Goal: Task Accomplishment & Management: Use online tool/utility

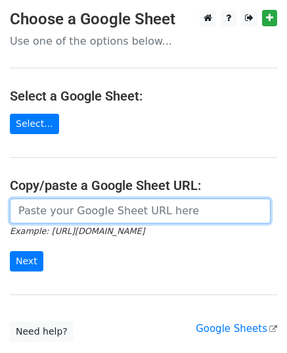
click at [26, 217] on input "url" at bounding box center [140, 210] width 261 height 25
paste input "[URL][DOMAIN_NAME]"
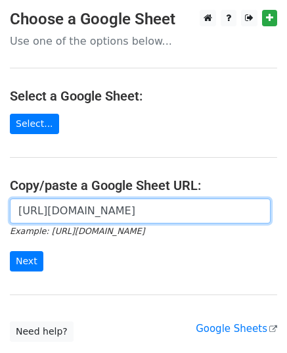
scroll to position [0, 293]
type input "https://docs.google.com/spreadsheets/d/1kym9VckgX4PxKsWDjLS1p5bQrwzB9NQ3Wa0WLTr…"
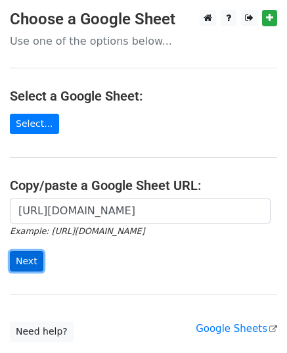
click at [26, 260] on input "Next" at bounding box center [26, 261] width 33 height 20
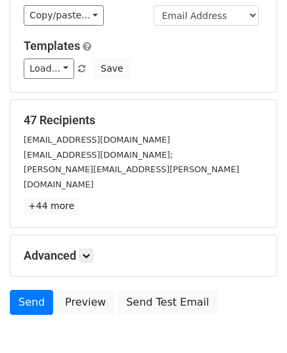
scroll to position [207, 0]
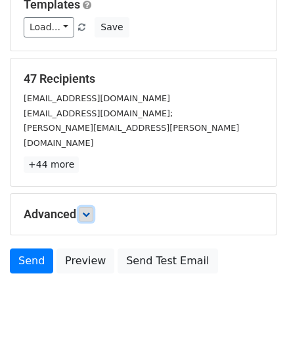
click at [91, 207] on link at bounding box center [86, 214] width 14 height 14
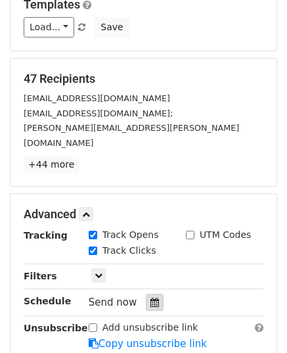
click at [150, 297] on icon at bounding box center [154, 301] width 9 height 9
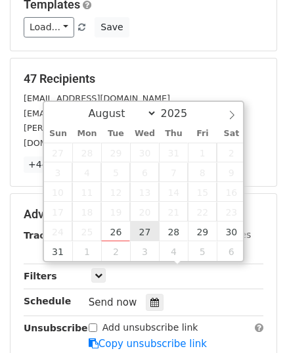
type input "2025-08-27 12:00"
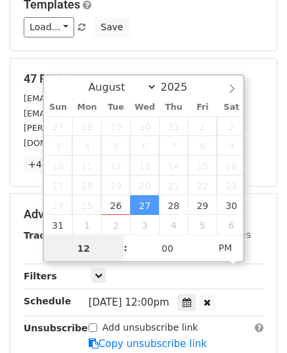
type input "8"
type input "2025-08-27 08:00"
type input "08"
click at [226, 255] on span "PM" at bounding box center [225, 247] width 36 height 26
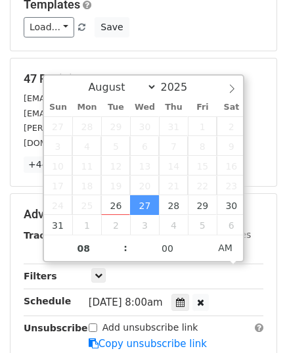
click at [234, 72] on h5 "47 Recipients" at bounding box center [144, 79] width 240 height 14
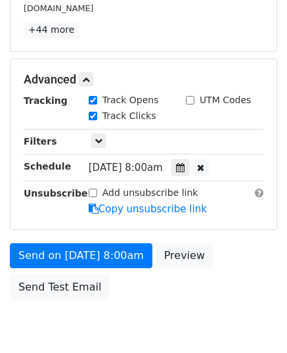
scroll to position [366, 0]
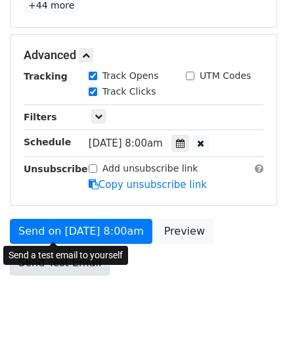
click at [47, 250] on link "Send Test Email" at bounding box center [60, 262] width 100 height 25
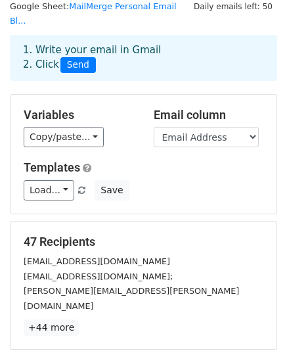
scroll to position [0, 0]
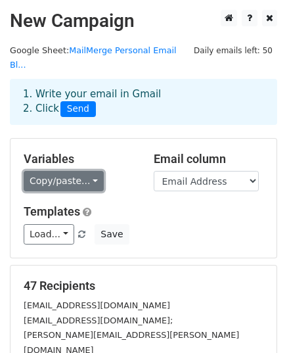
click at [89, 171] on link "Copy/paste..." at bounding box center [64, 181] width 80 height 20
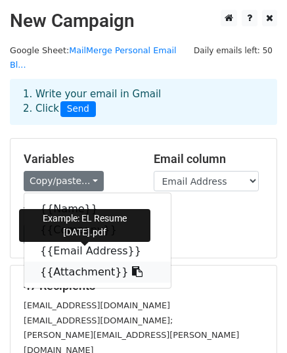
click at [132, 266] on icon at bounding box center [137, 271] width 11 height 11
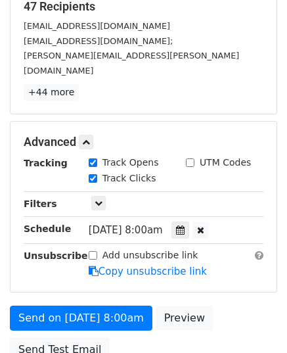
scroll to position [366, 0]
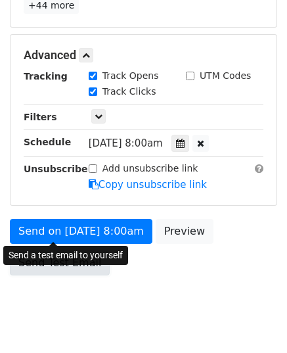
click at [51, 250] on link "Send Test Email" at bounding box center [60, 262] width 100 height 25
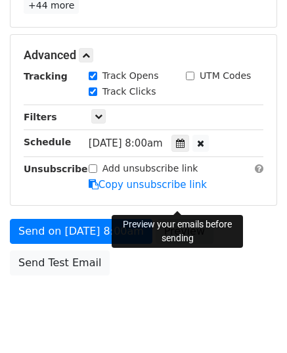
click at [182, 219] on link "Preview" at bounding box center [185, 231] width 58 height 25
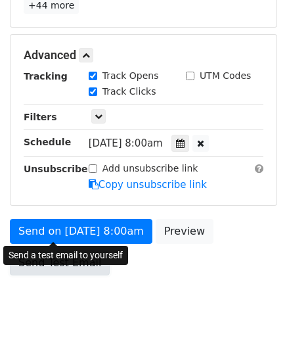
click at [33, 250] on link "Send Test Email" at bounding box center [60, 262] width 100 height 25
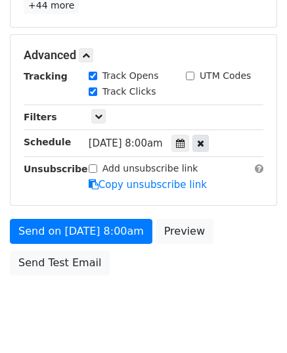
click at [204, 139] on icon at bounding box center [200, 143] width 7 height 9
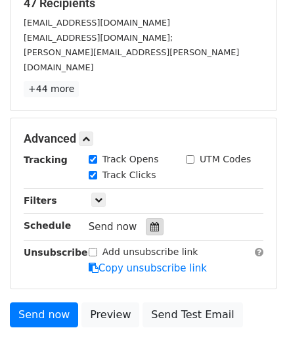
scroll to position [335, 0]
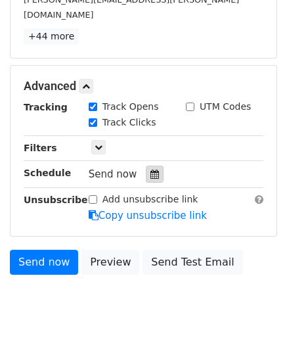
click at [150, 169] on icon at bounding box center [154, 173] width 9 height 9
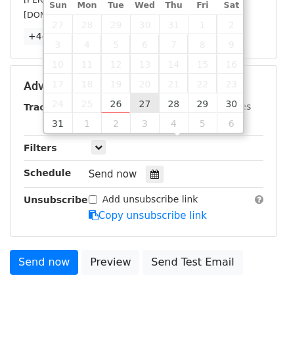
type input "2025-08-27 14:37"
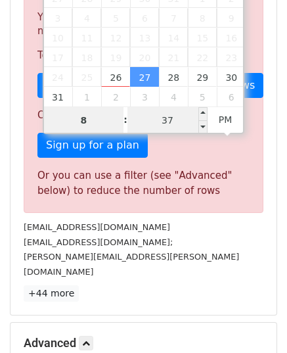
type input "8"
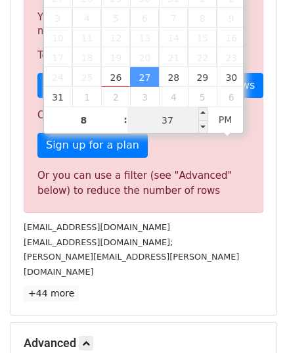
type input "2025-08-27 20:37"
type input "08"
click at [167, 122] on input "37" at bounding box center [167, 120] width 80 height 26
type input "00"
type input "2025-08-27 08:00"
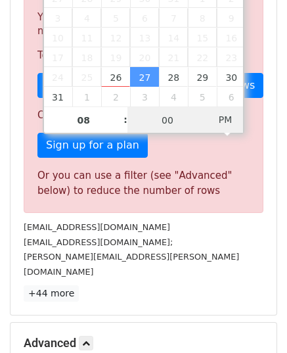
click at [228, 123] on span "PM" at bounding box center [225, 119] width 36 height 26
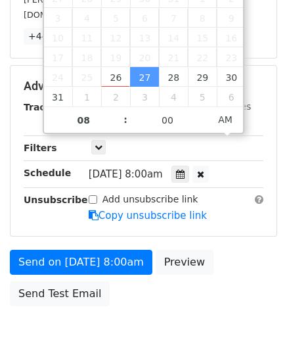
click at [193, 292] on body "New Campaign Daily emails left: 50 Google Sheet: MailMerge Personal Email Bl...…" at bounding box center [143, 20] width 287 height 690
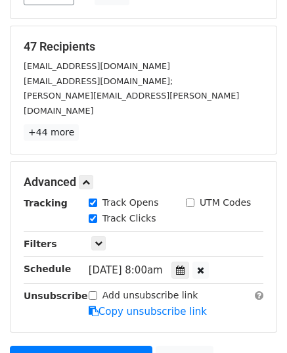
scroll to position [366, 0]
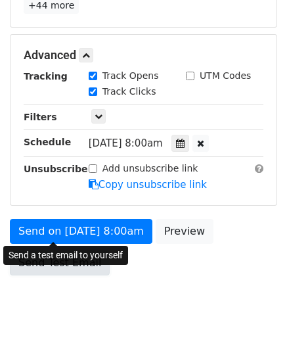
click at [66, 250] on link "Send Test Email" at bounding box center [60, 262] width 100 height 25
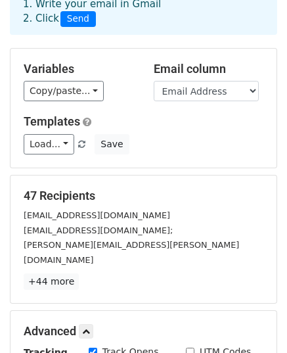
scroll to position [0, 0]
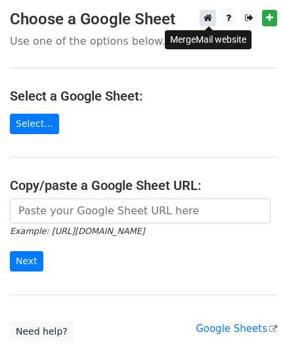
click at [209, 18] on icon at bounding box center [208, 17] width 9 height 9
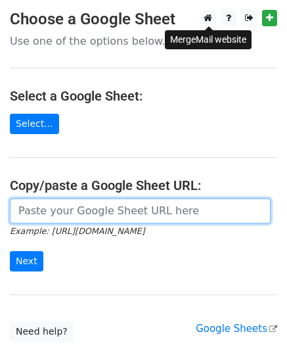
click at [33, 216] on input "url" at bounding box center [140, 210] width 261 height 25
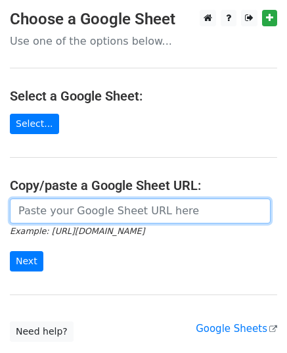
paste input "https://docs.google.com/spreadsheets/d/1kym9VckgX4PxKsWDjLS1p5bQrwzB9NQ3Wa0WLTr…"
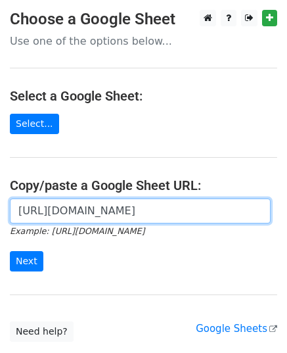
scroll to position [0, 293]
type input "https://docs.google.com/spreadsheets/d/1kym9VckgX4PxKsWDjLS1p5bQrwzB9NQ3Wa0WLTr…"
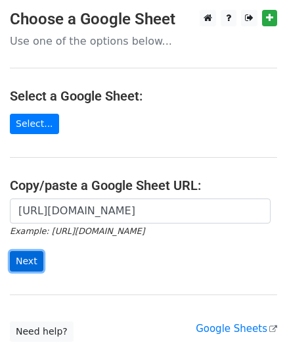
click at [22, 255] on input "Next" at bounding box center [26, 261] width 33 height 20
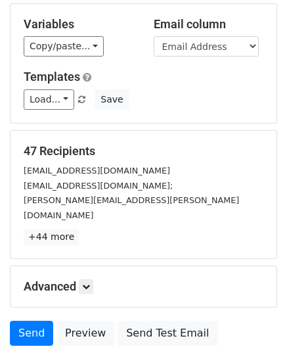
scroll to position [142, 0]
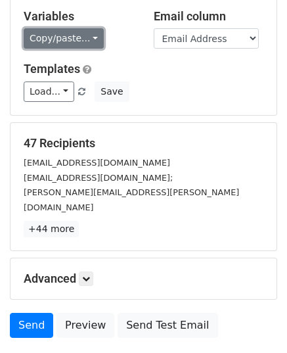
click at [86, 28] on link "Copy/paste..." at bounding box center [64, 38] width 80 height 20
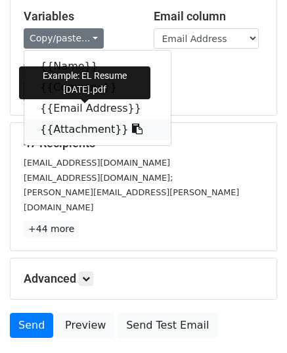
click at [51, 119] on link "{{Attachment}}" at bounding box center [97, 129] width 146 height 21
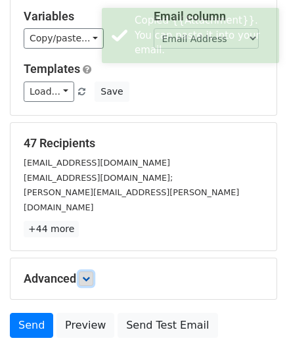
click at [89, 271] on link at bounding box center [86, 278] width 14 height 14
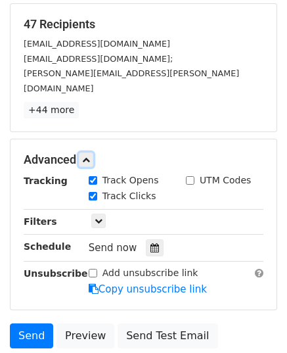
scroll to position [286, 0]
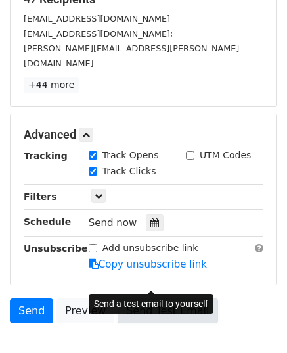
click at [164, 298] on link "Send Test Email" at bounding box center [168, 310] width 100 height 25
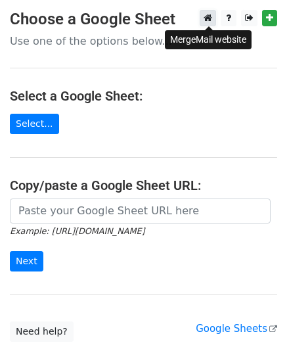
click at [208, 16] on icon at bounding box center [208, 17] width 9 height 9
